Goal: Task Accomplishment & Management: Use online tool/utility

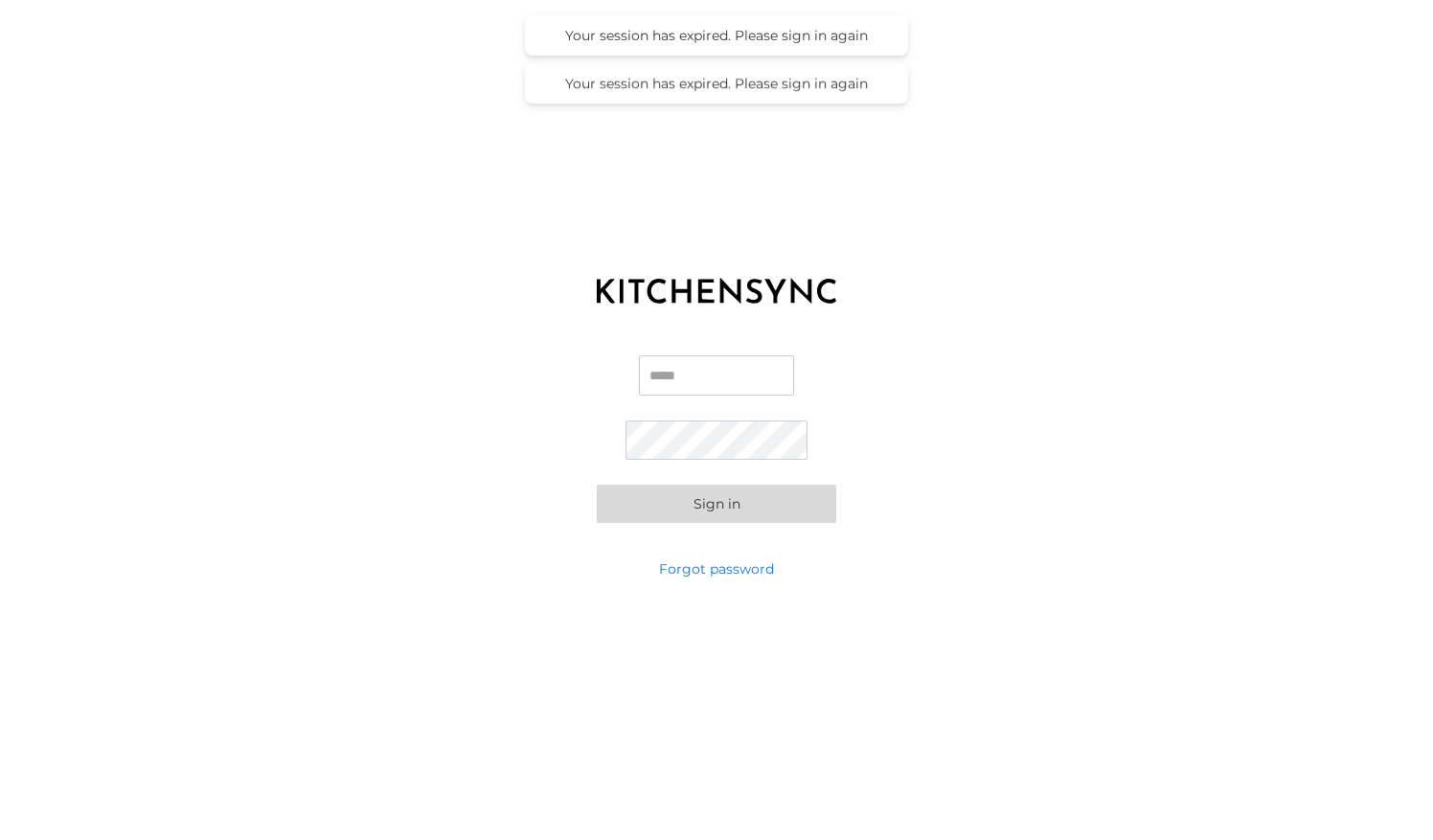
click at [732, 377] on input "Email" at bounding box center [716, 376] width 155 height 40
type input "**********"
click at [597, 484] on button "Sign in" at bounding box center [716, 503] width 239 height 38
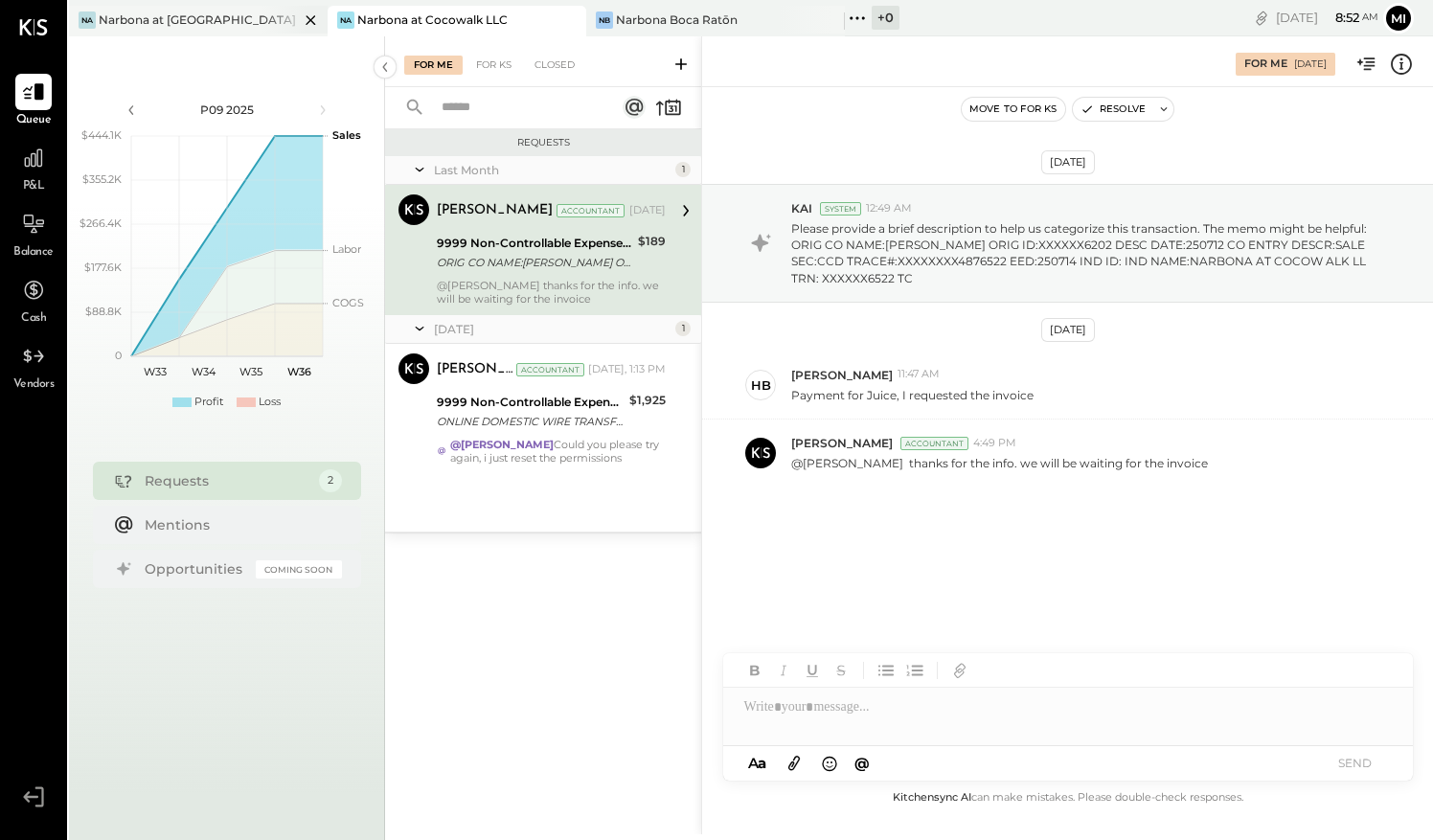
click at [223, 18] on div "Narbona at [GEOGRAPHIC_DATA] LLC" at bounding box center [198, 20] width 200 height 16
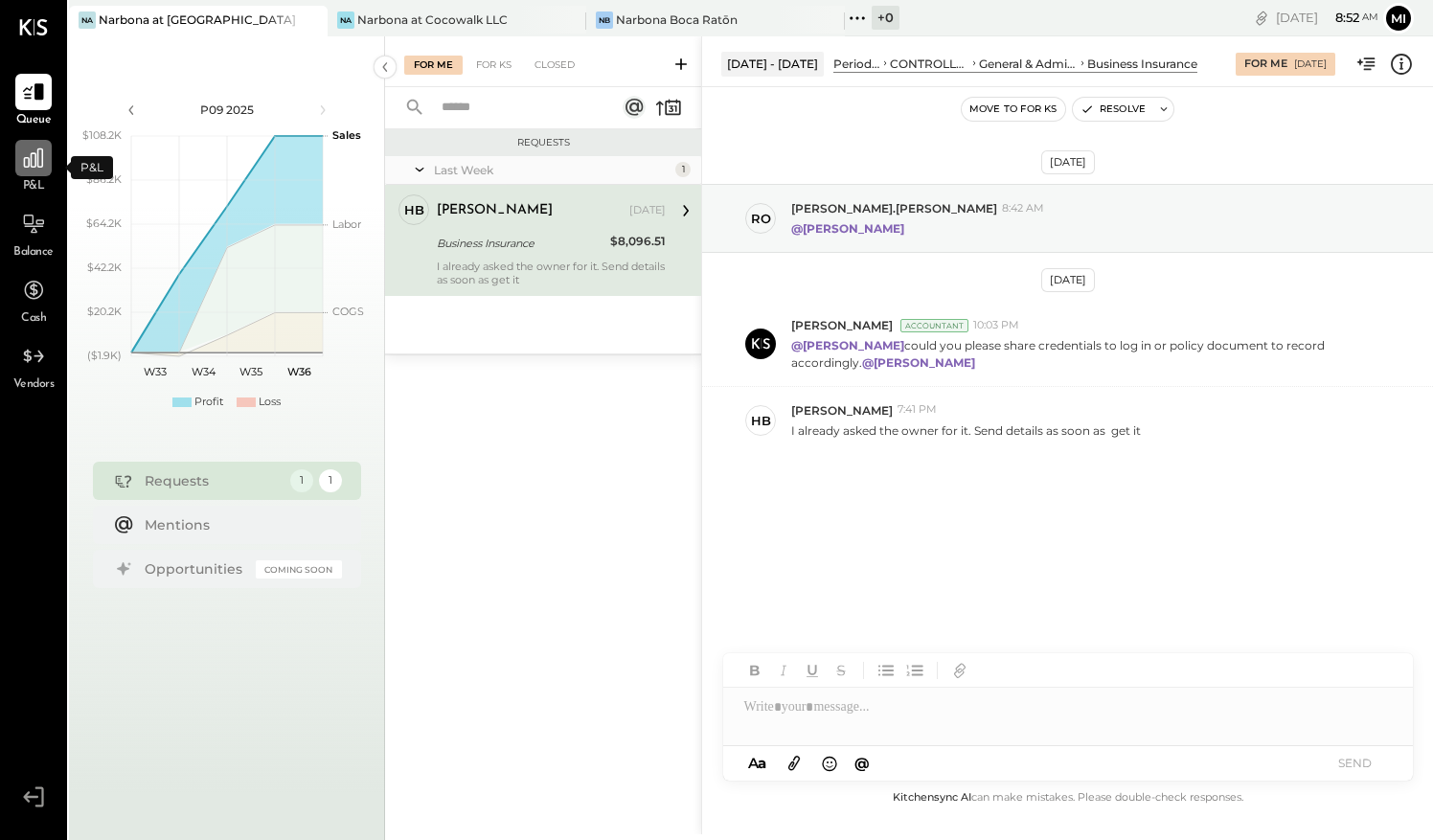
click at [35, 161] on icon at bounding box center [33, 157] width 25 height 25
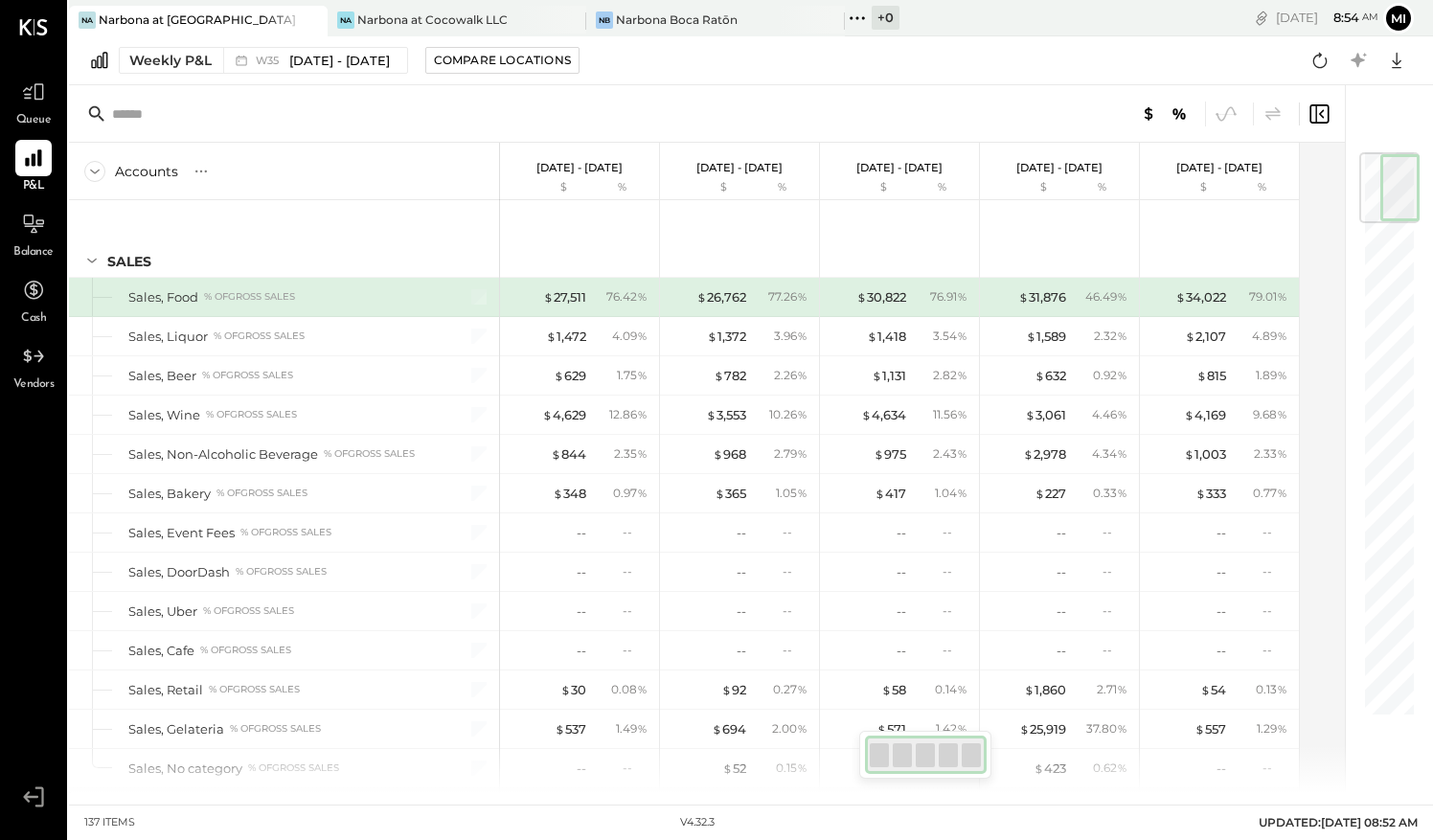
drag, startPoint x: 1400, startPoint y: 198, endPoint x: 1432, endPoint y: 76, distance: 126.1
click at [1432, 77] on html "Queue P&L Balance Cash Vendors v 4.32.3 Na Narbona at [GEOGRAPHIC_DATA] LLC [GE…" at bounding box center [716, 420] width 1433 height 840
click at [31, 351] on icon at bounding box center [33, 356] width 25 height 25
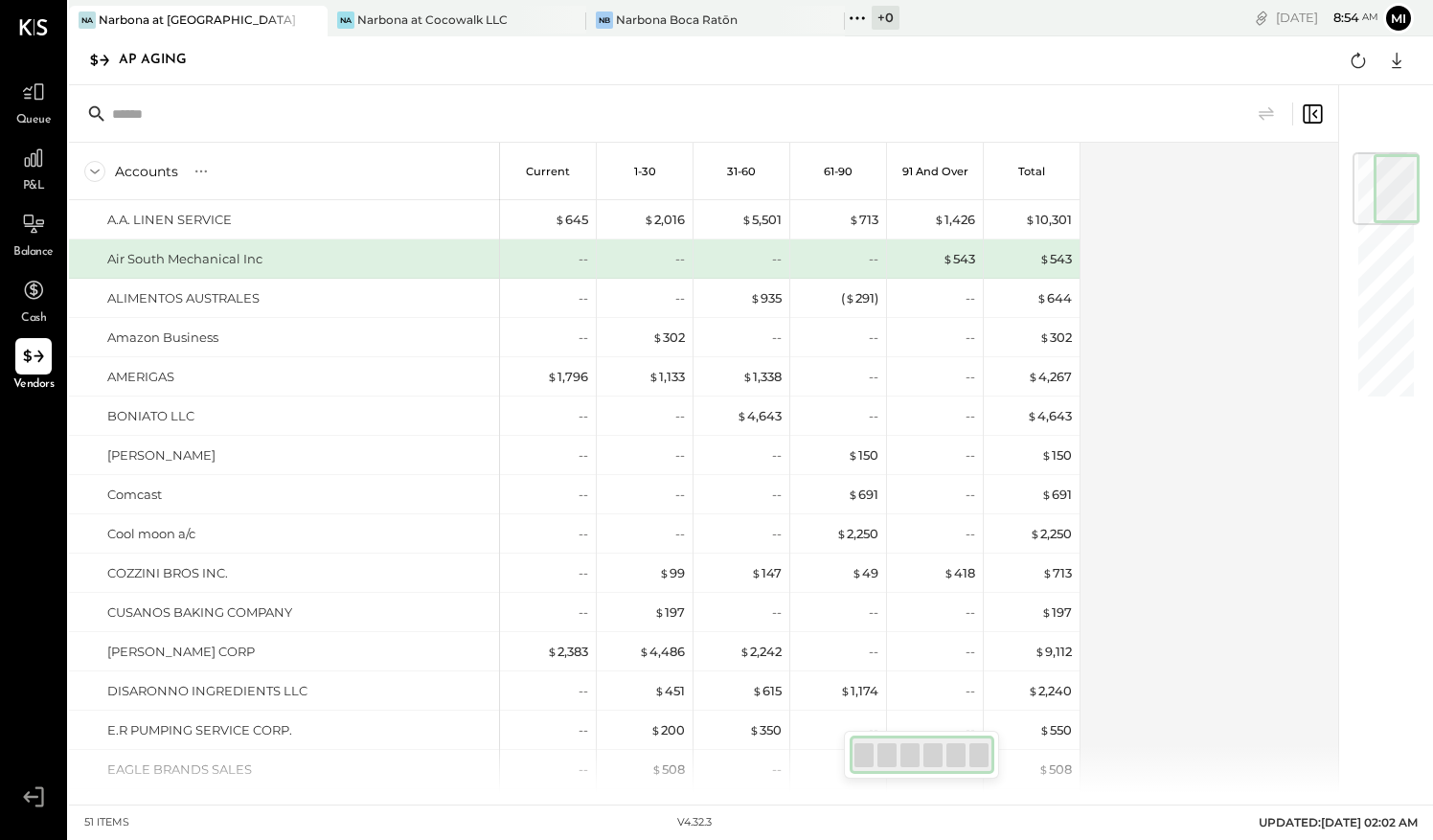
drag, startPoint x: 1378, startPoint y: 290, endPoint x: 1386, endPoint y: 180, distance: 110.3
click at [1386, 180] on div at bounding box center [1385, 188] width 67 height 73
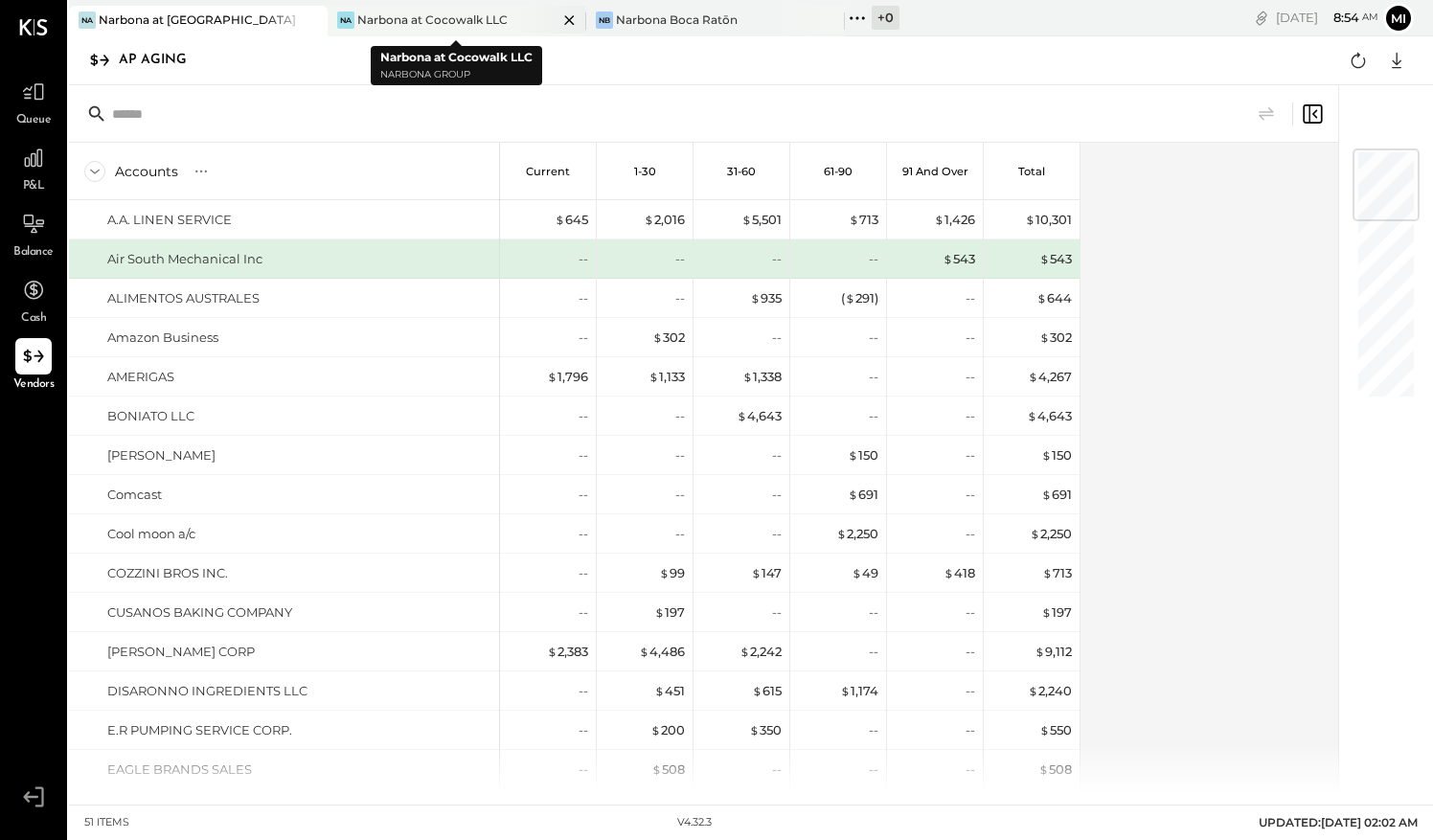
click at [474, 15] on div "Narbona at Cocowalk LLC" at bounding box center [432, 20] width 150 height 16
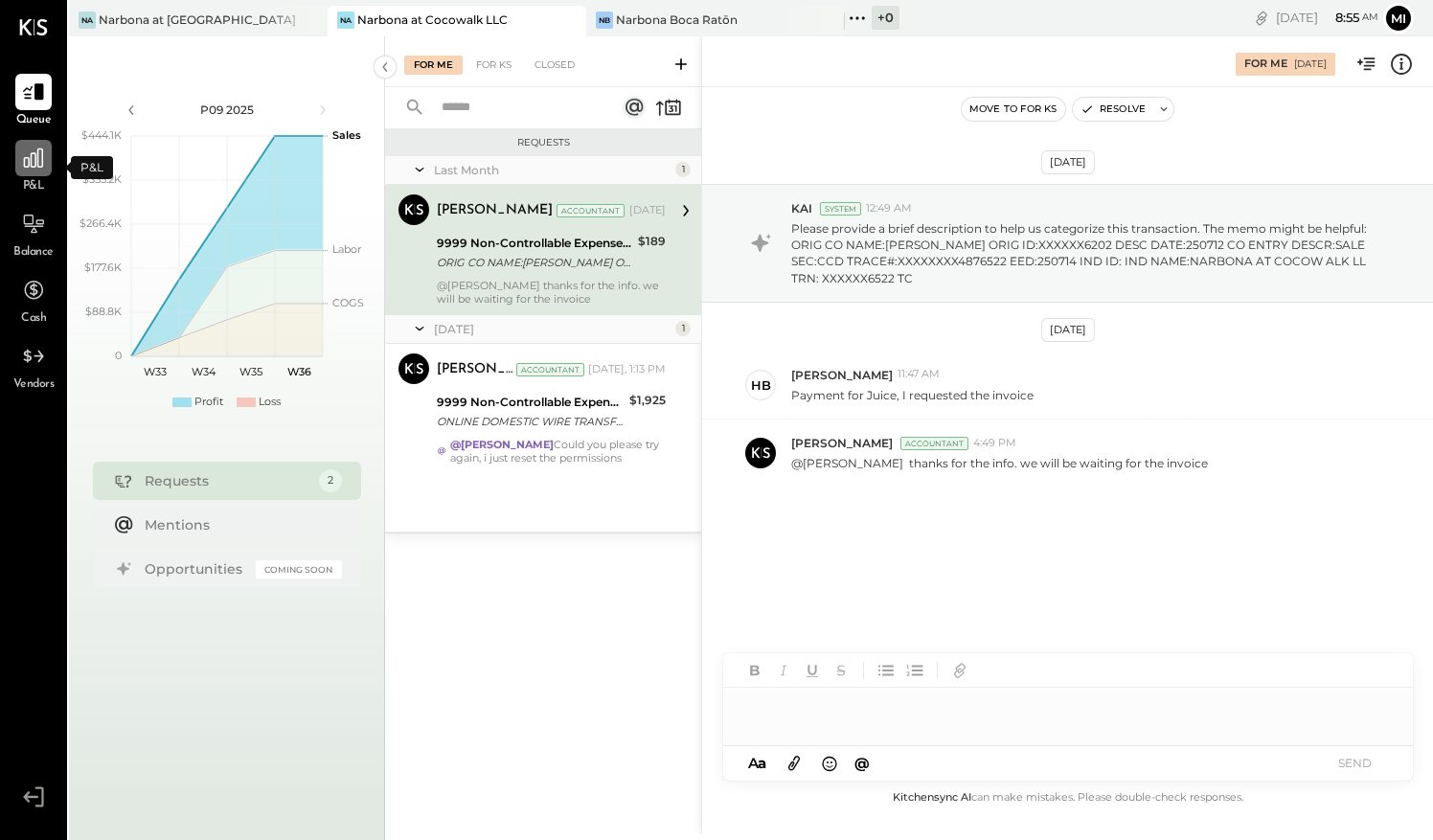
click at [37, 168] on icon at bounding box center [33, 157] width 25 height 25
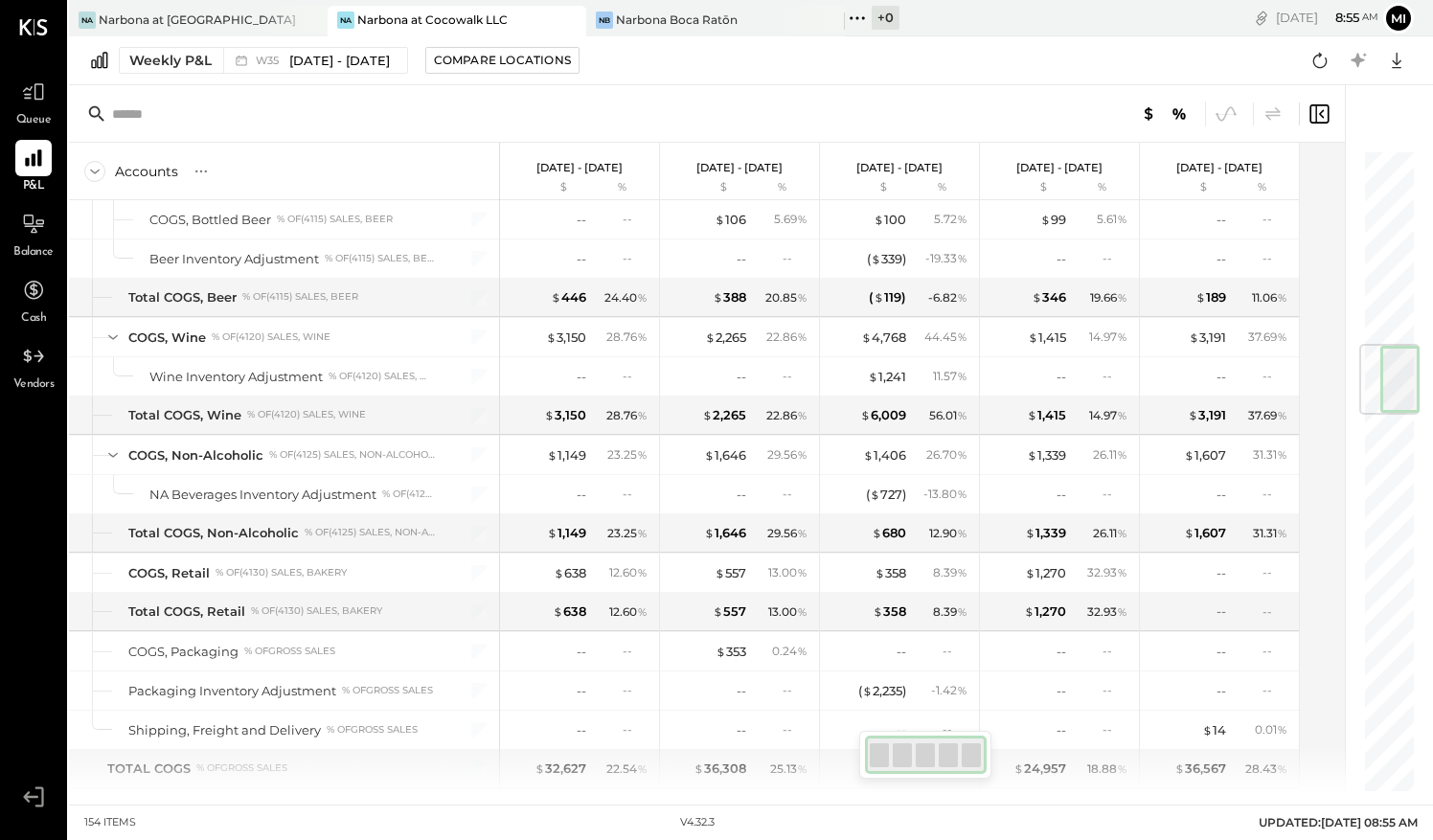
scroll to position [1609, 0]
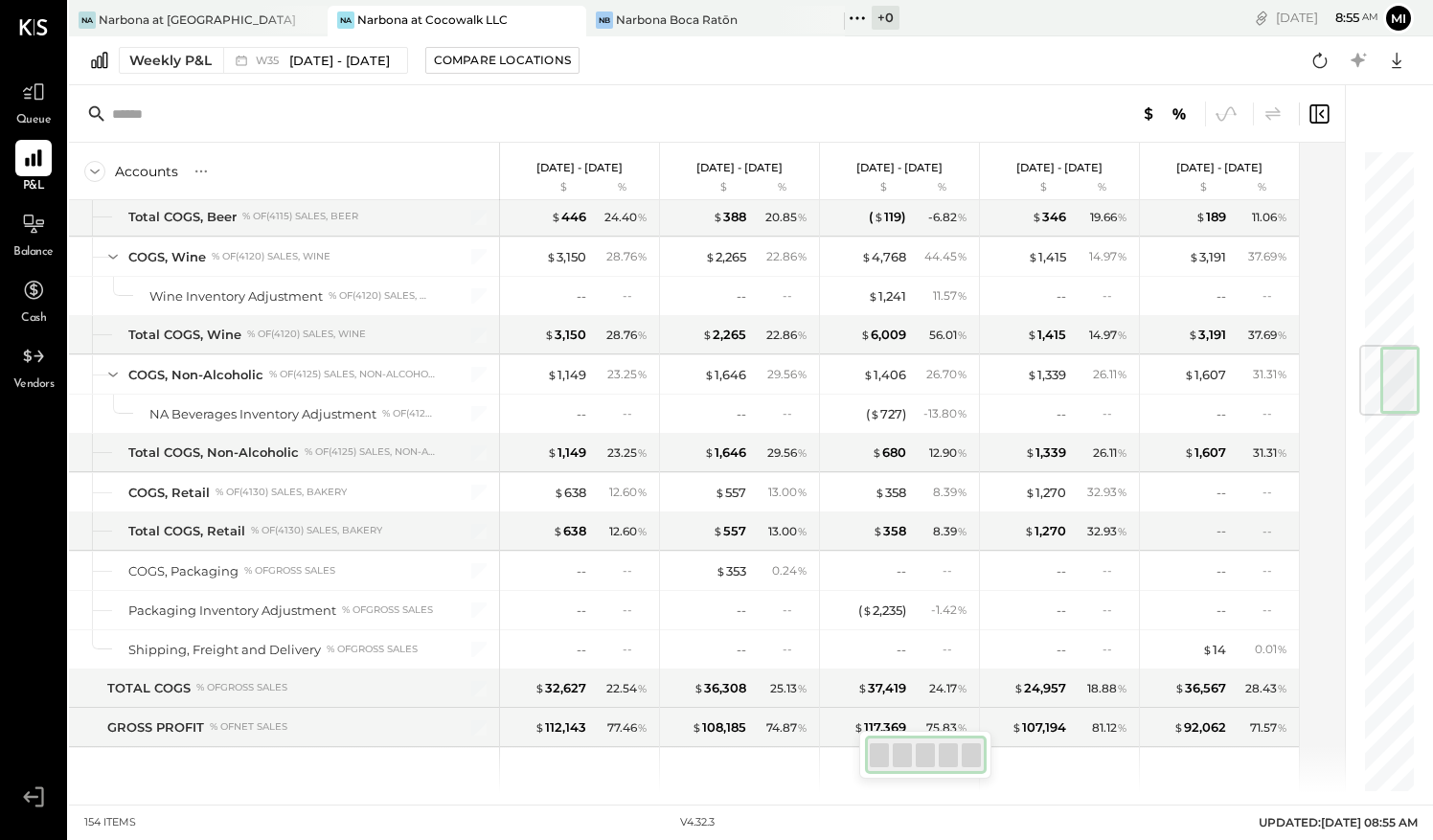
drag, startPoint x: 1416, startPoint y: 178, endPoint x: 1370, endPoint y: 360, distance: 187.7
click at [1370, 368] on div at bounding box center [1389, 380] width 61 height 71
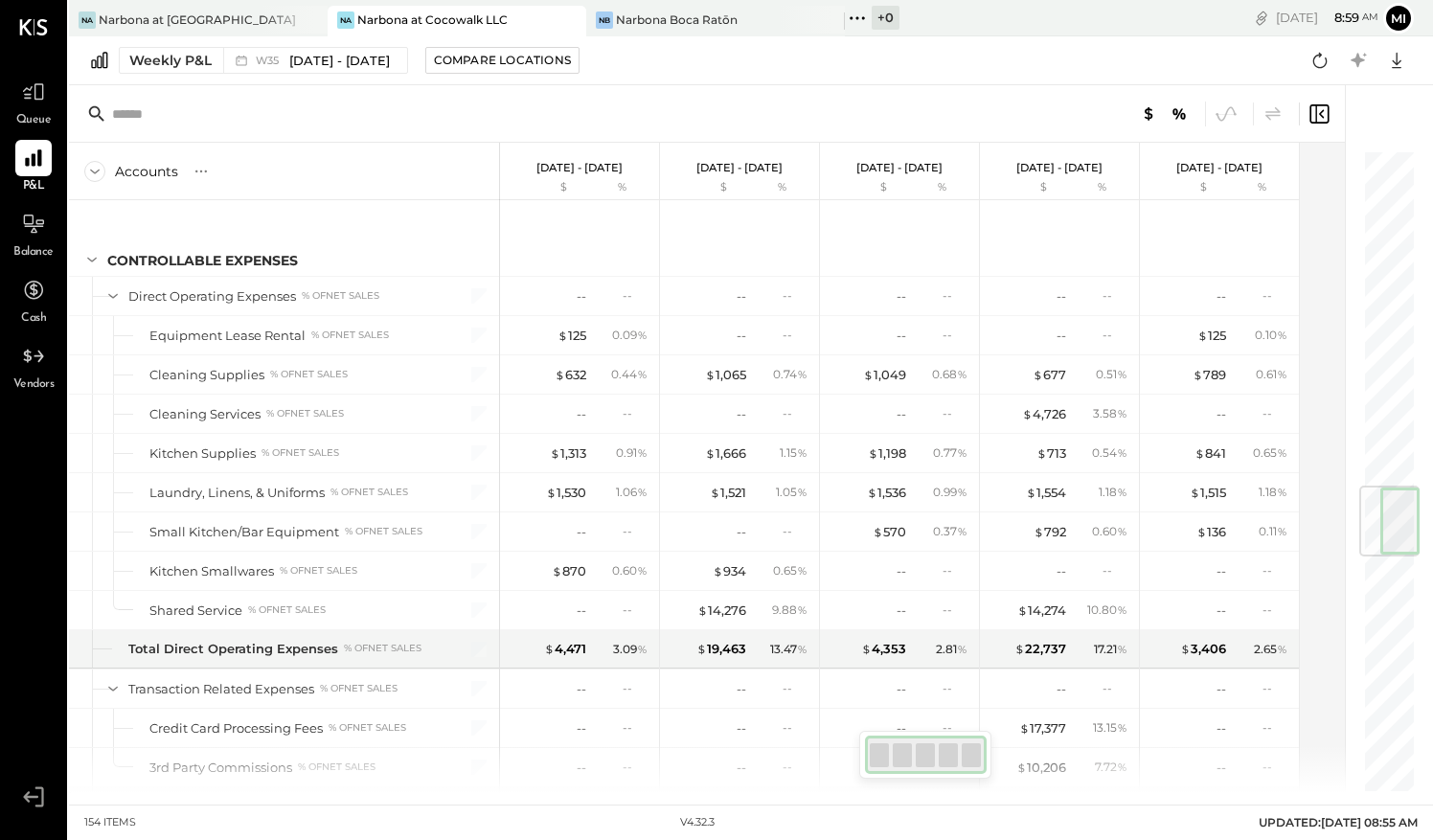
scroll to position [2794, 0]
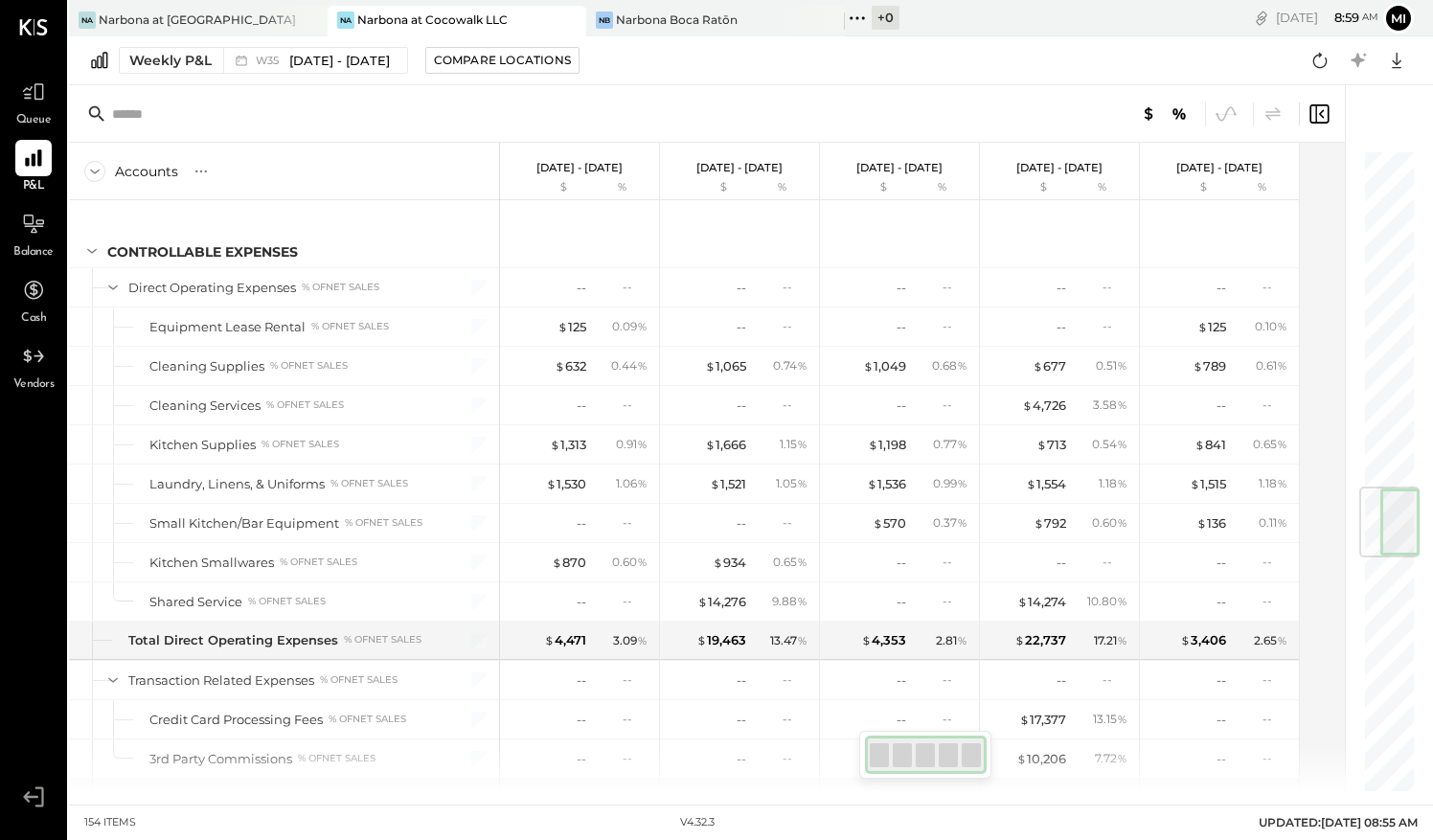
drag, startPoint x: 1379, startPoint y: 375, endPoint x: 1402, endPoint y: 533, distance: 159.7
click at [1402, 533] on div at bounding box center [1389, 521] width 61 height 71
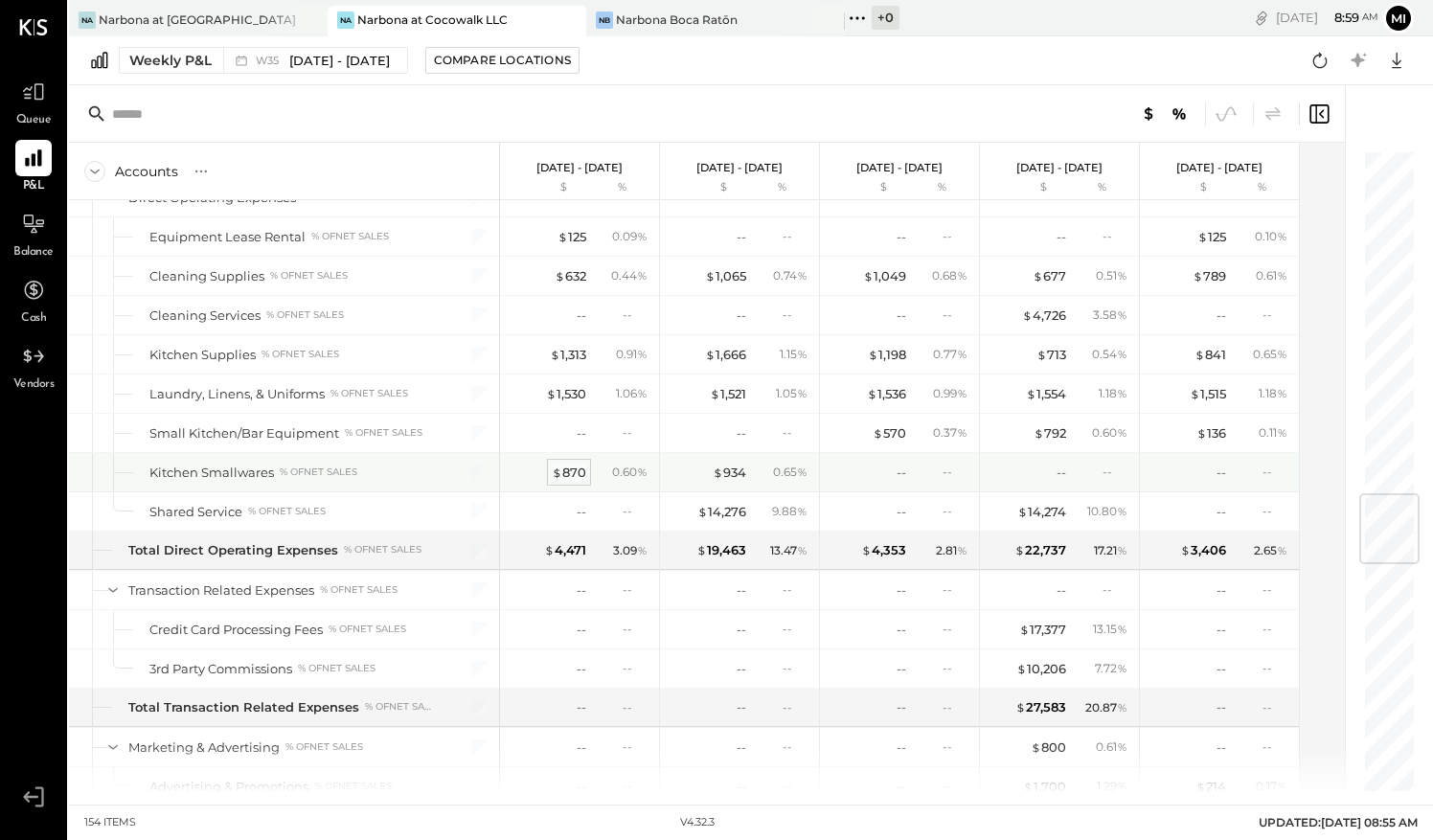
click at [573, 463] on div "$ 870" at bounding box center [569, 472] width 35 height 18
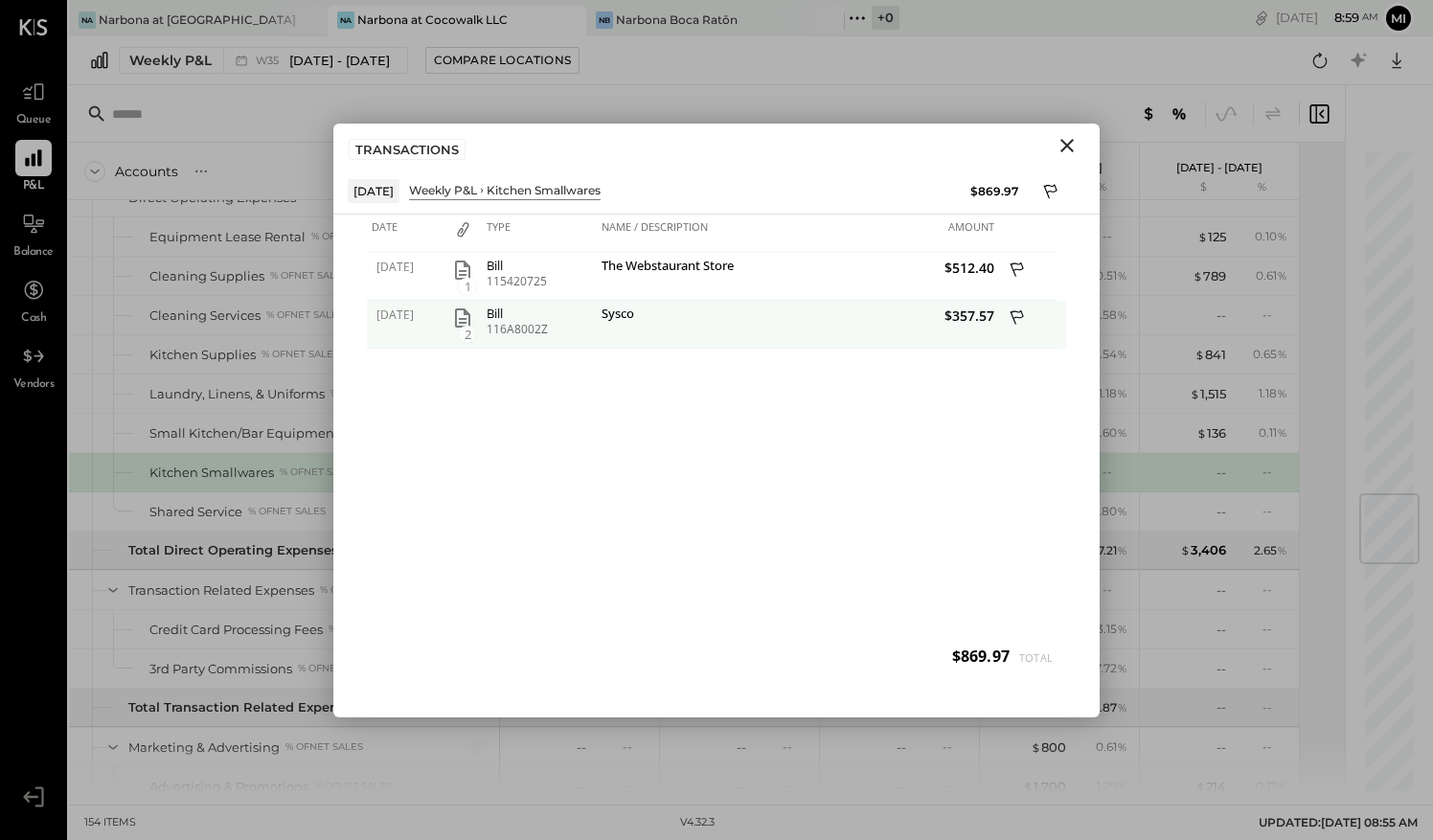
click at [463, 318] on icon "button" at bounding box center [462, 318] width 15 height 19
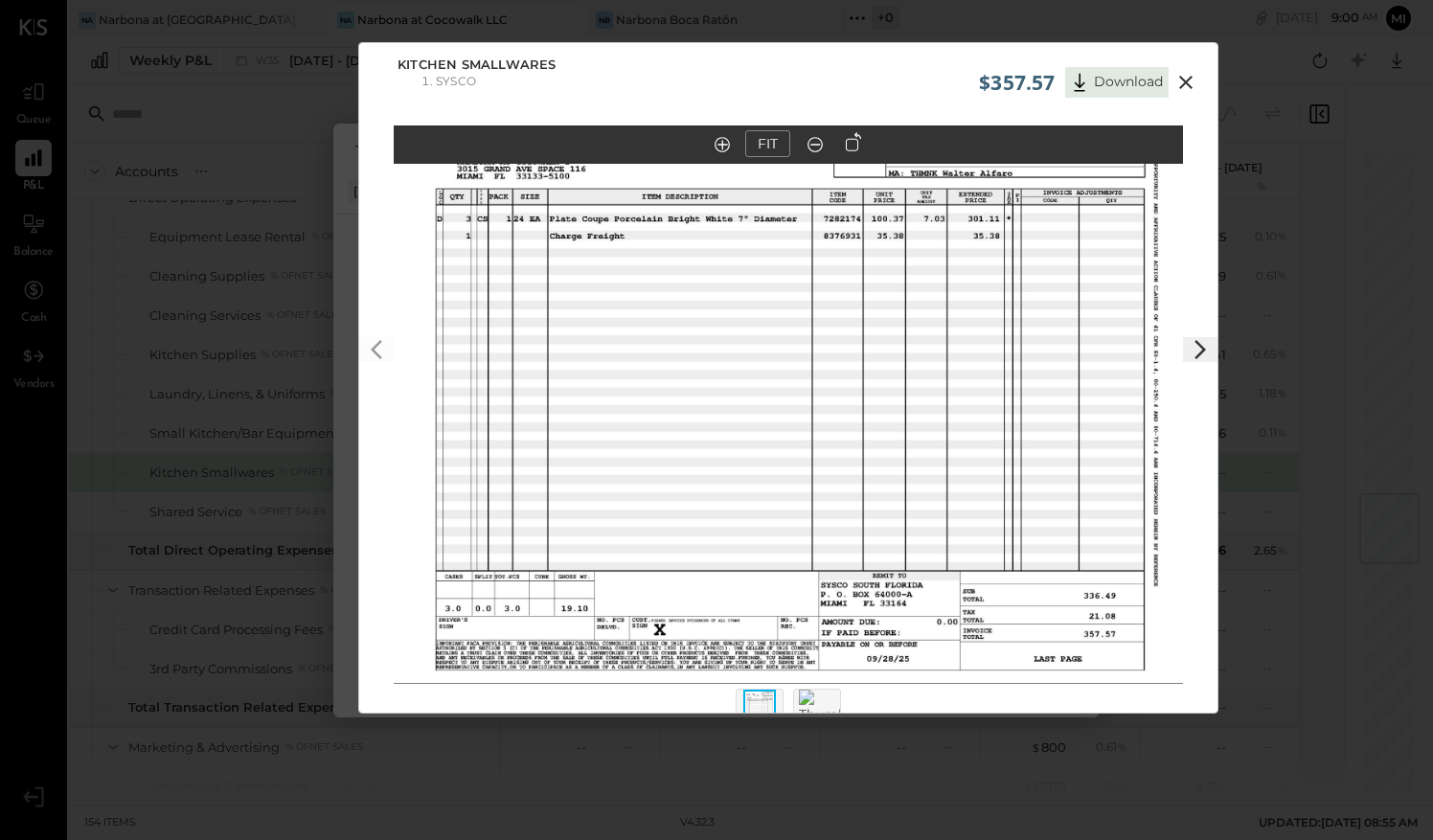
click at [1188, 83] on icon at bounding box center [1186, 82] width 23 height 23
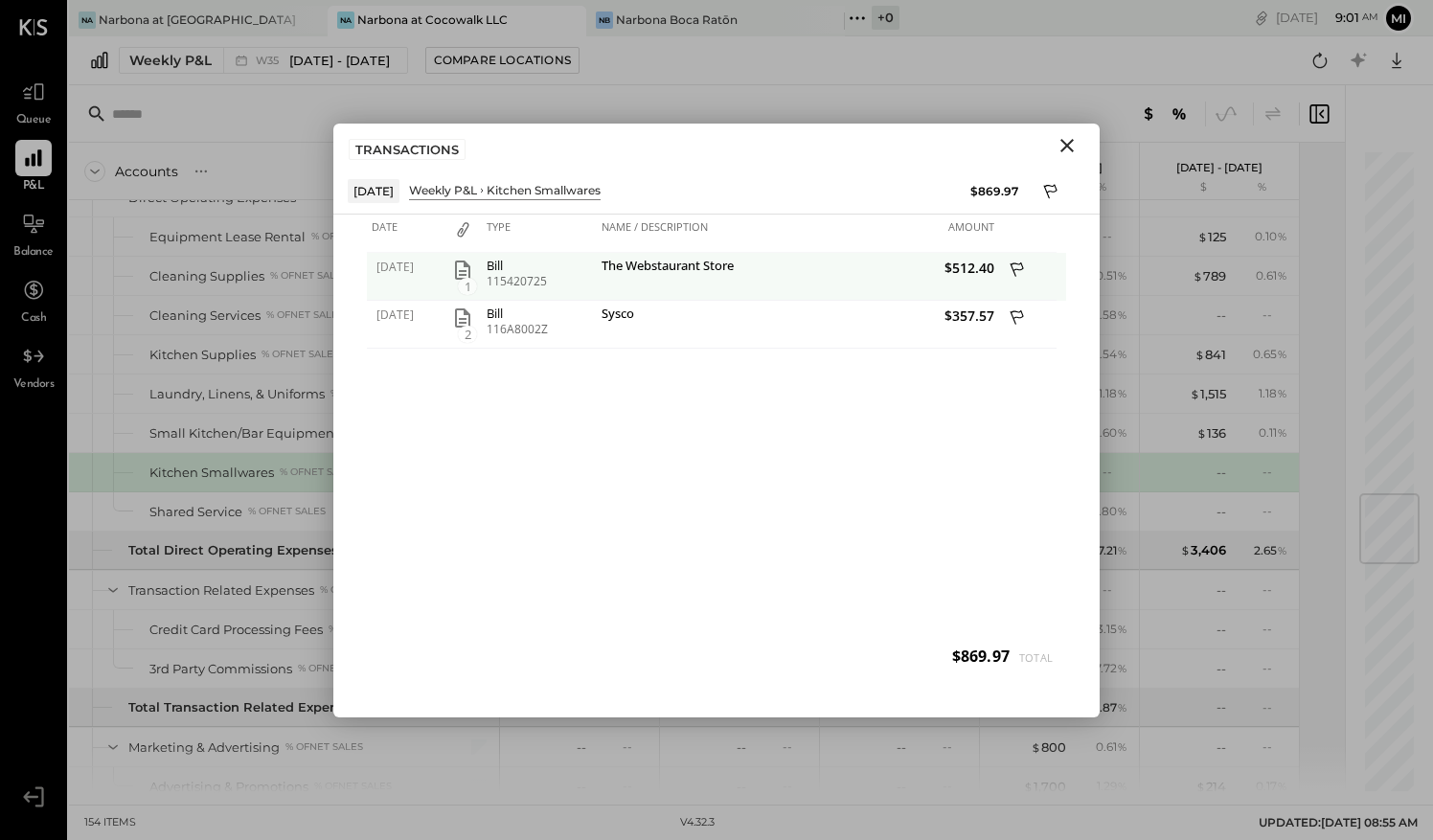
click at [494, 262] on div "Bill" at bounding box center [539, 265] width 106 height 13
click at [502, 279] on div "115420725" at bounding box center [539, 281] width 106 height 13
click at [461, 266] on icon "button" at bounding box center [462, 270] width 23 height 23
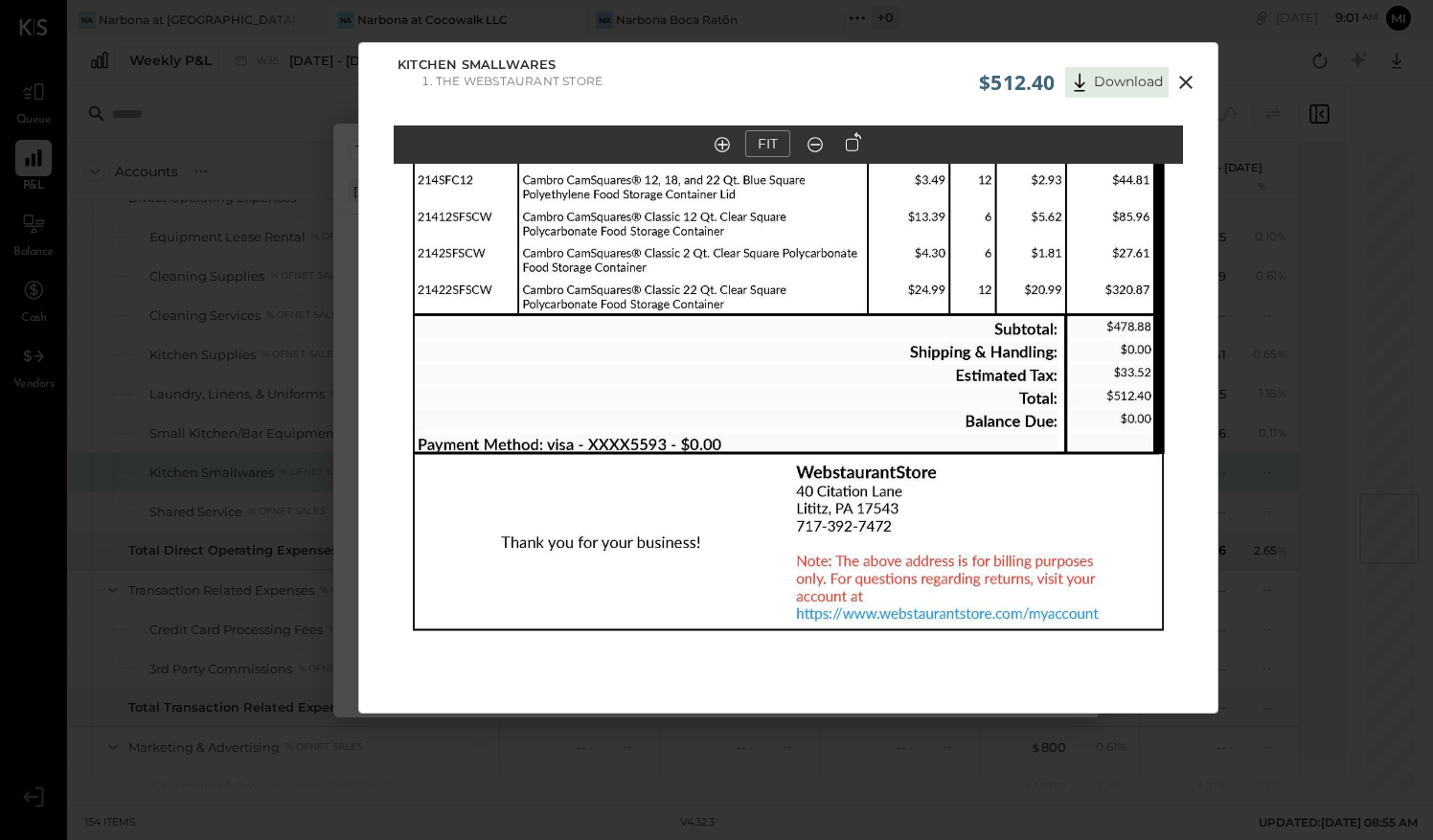
click at [1177, 77] on icon at bounding box center [1186, 82] width 23 height 23
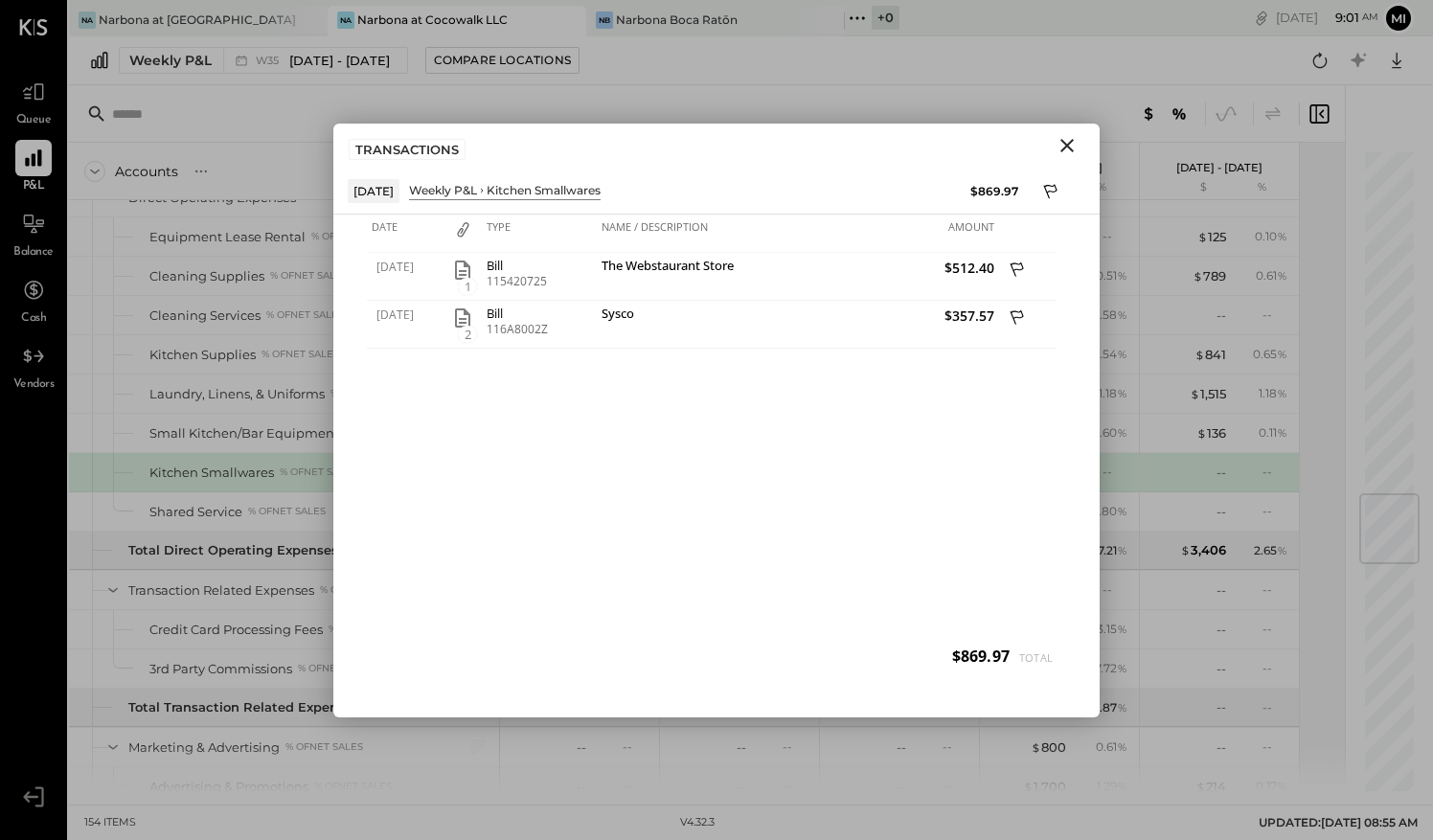
click at [1065, 147] on icon "Close" at bounding box center [1066, 144] width 13 height 13
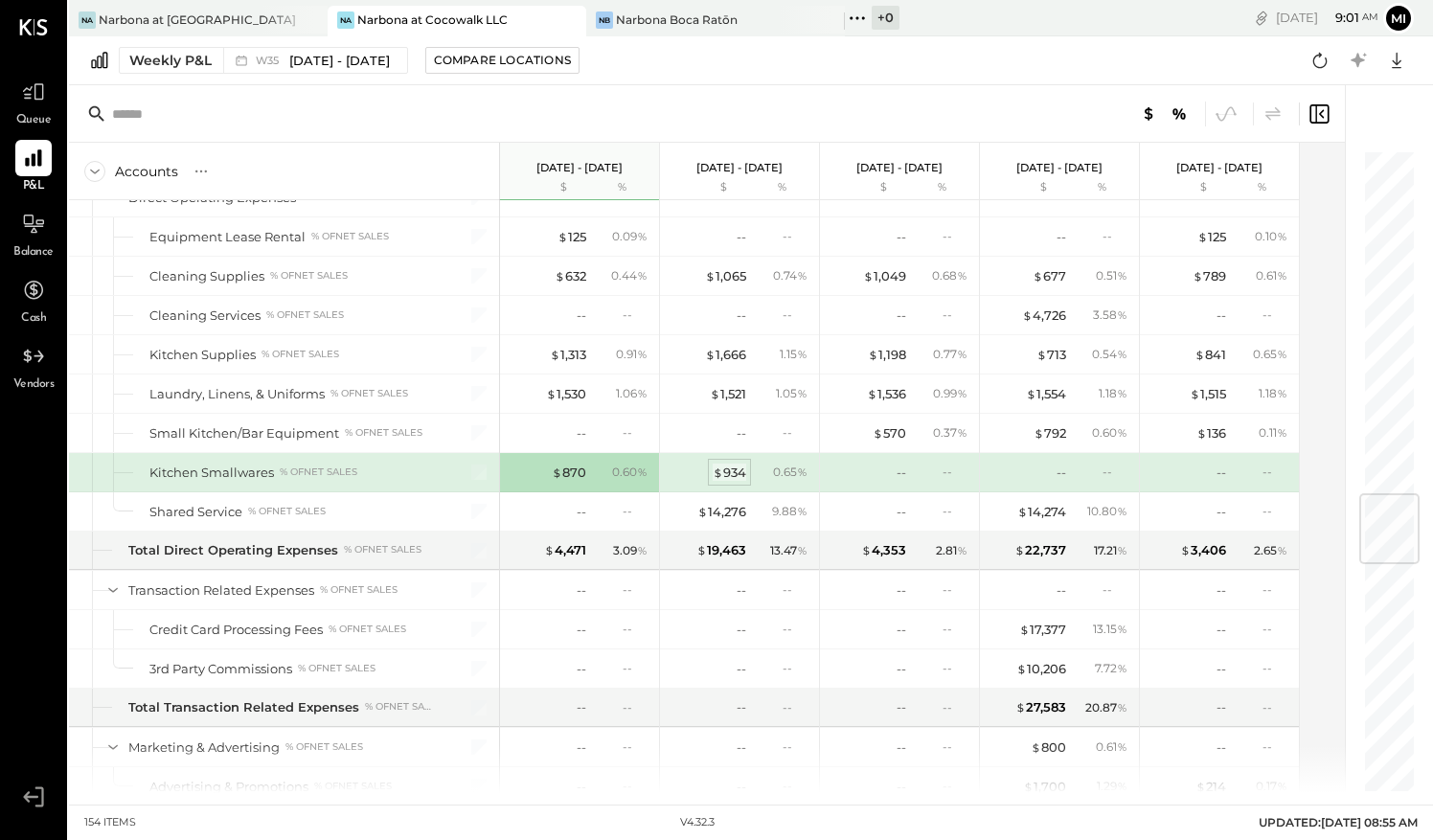
click at [732, 463] on div "$ 934" at bounding box center [729, 472] width 34 height 18
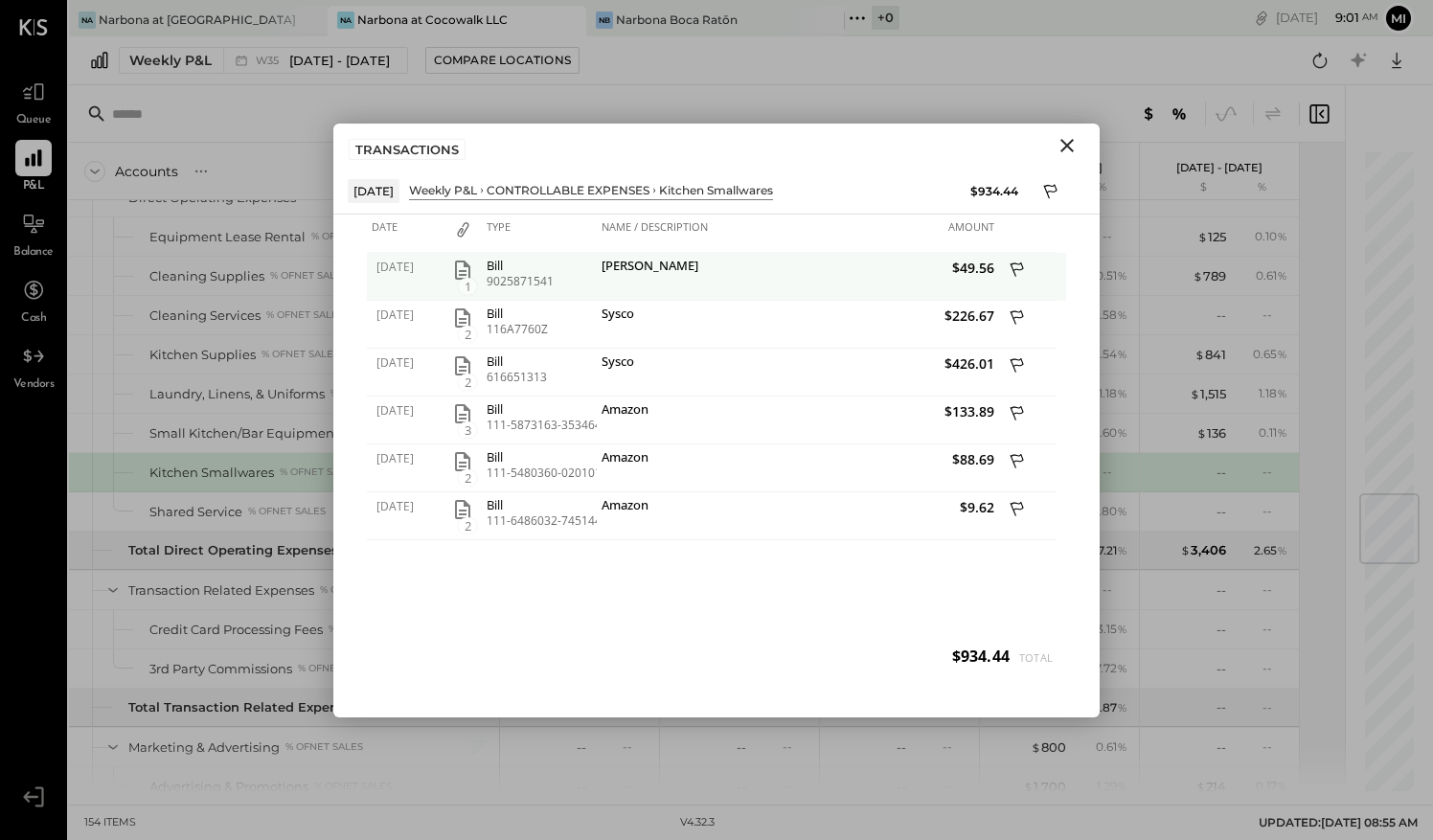
click at [459, 269] on icon "button" at bounding box center [462, 270] width 15 height 19
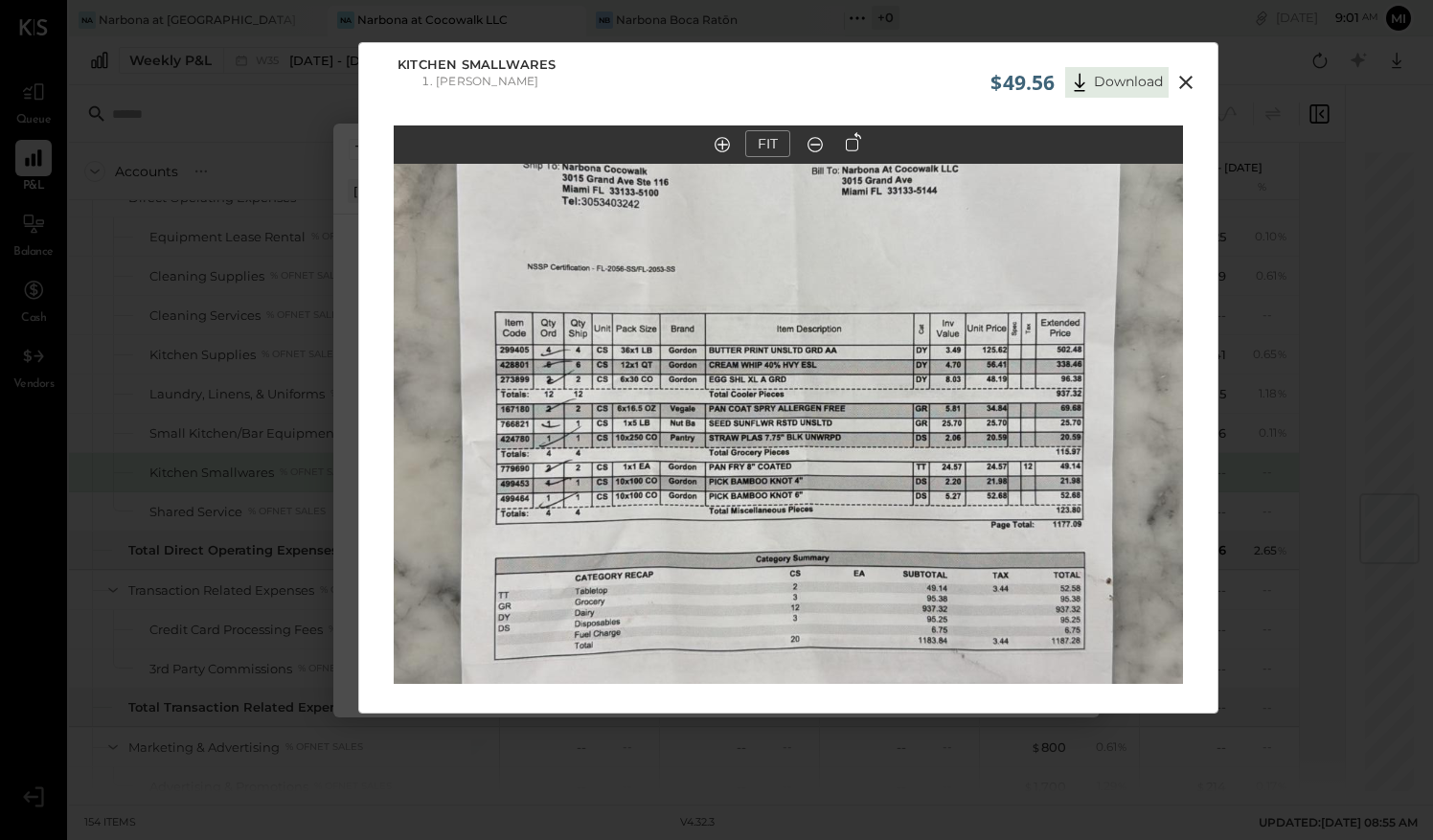
click at [1189, 79] on icon at bounding box center [1186, 82] width 23 height 23
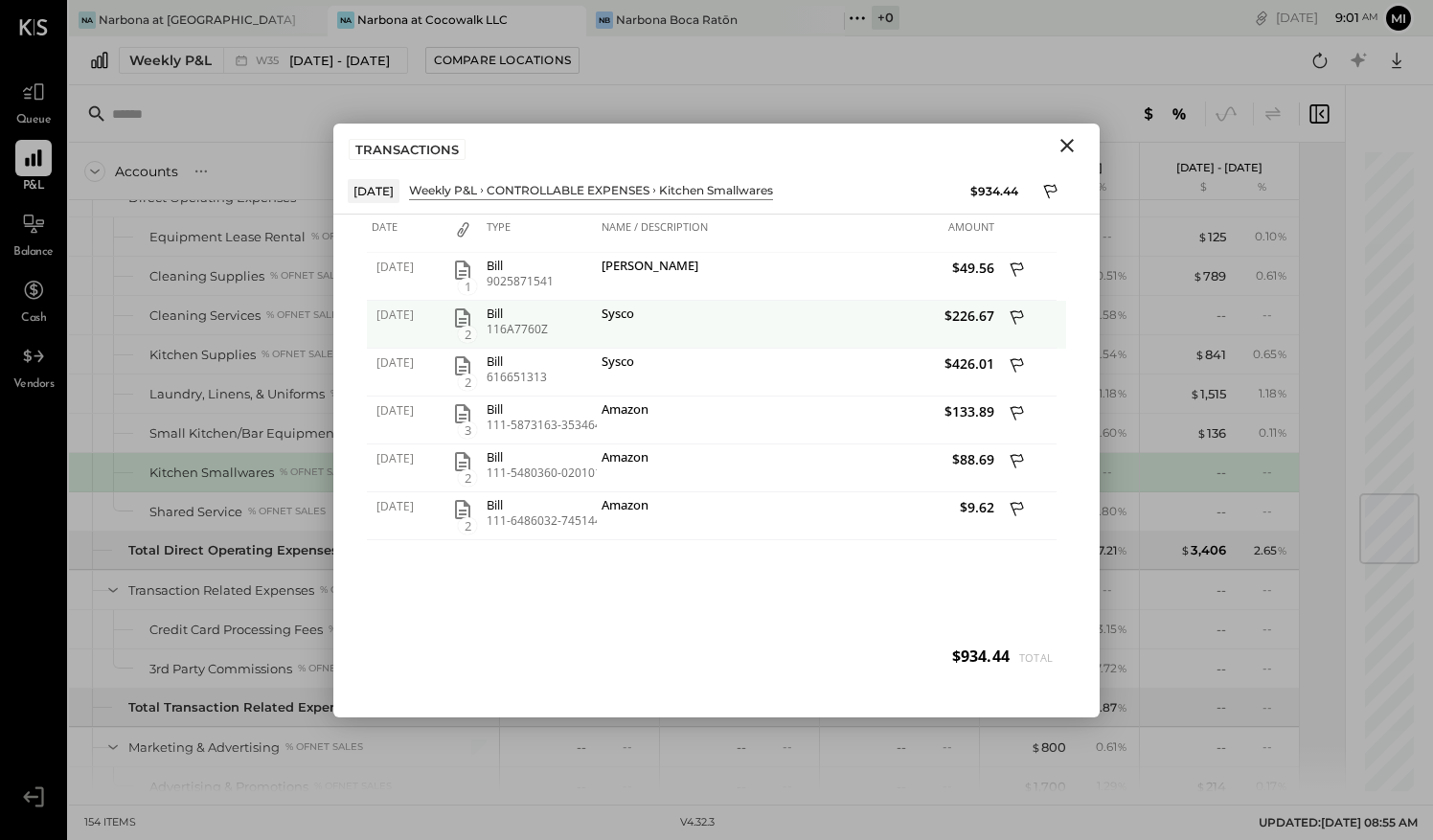
click at [459, 318] on icon "button" at bounding box center [462, 318] width 23 height 23
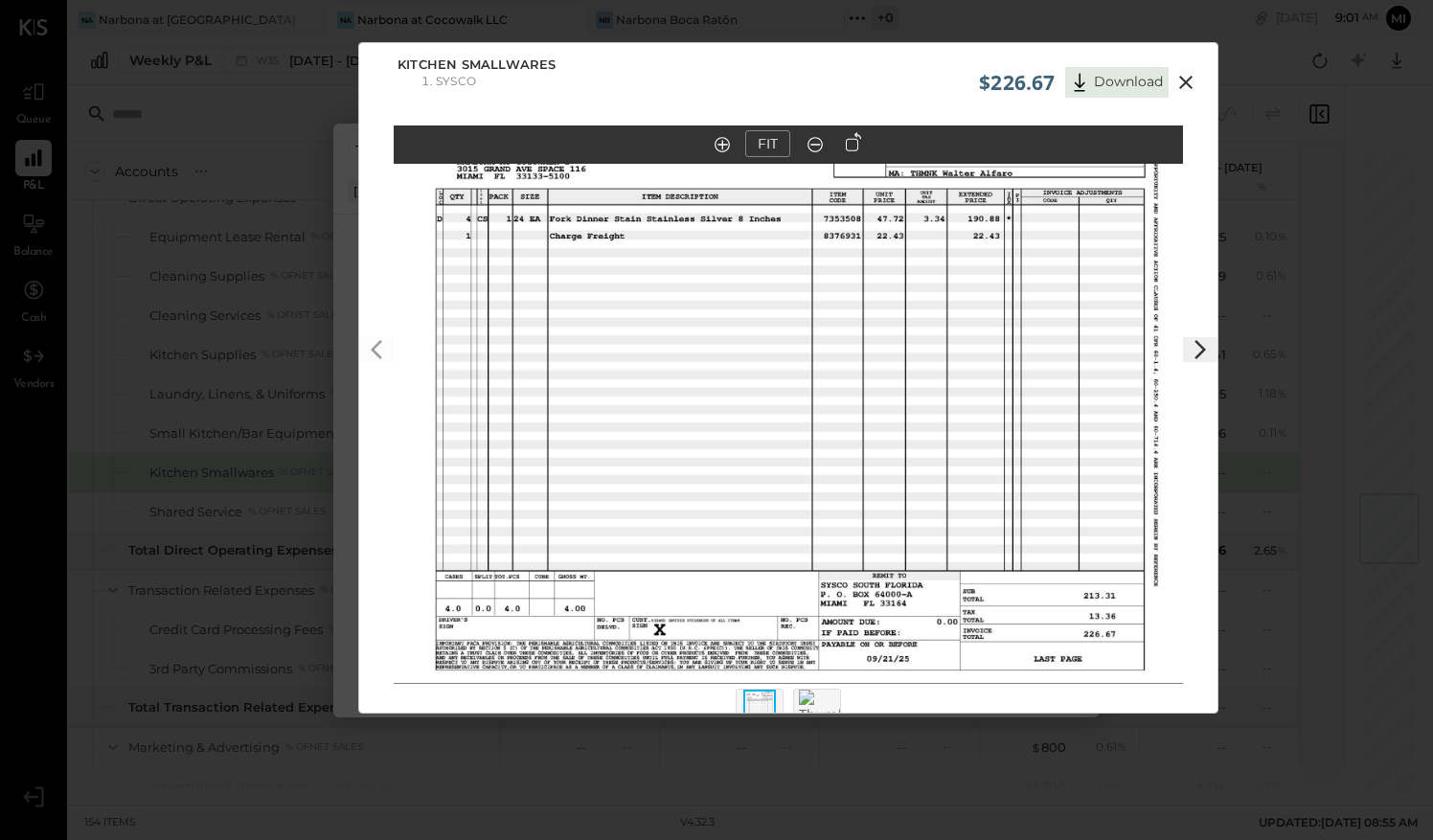
click at [1182, 83] on icon at bounding box center [1185, 82] width 13 height 13
